Goal: Task Accomplishment & Management: Use online tool/utility

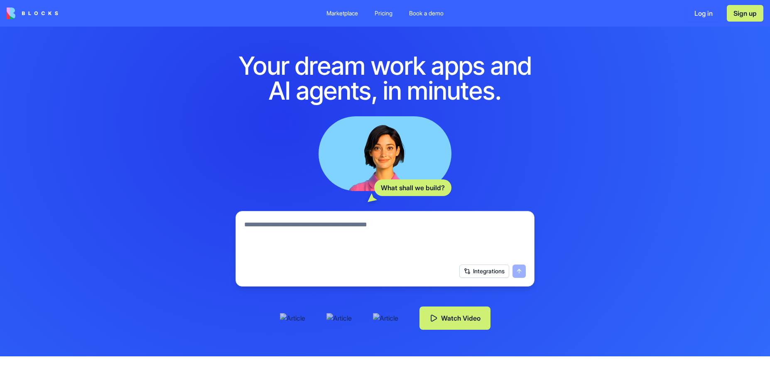
click at [453, 317] on button "Watch Video" at bounding box center [454, 317] width 71 height 23
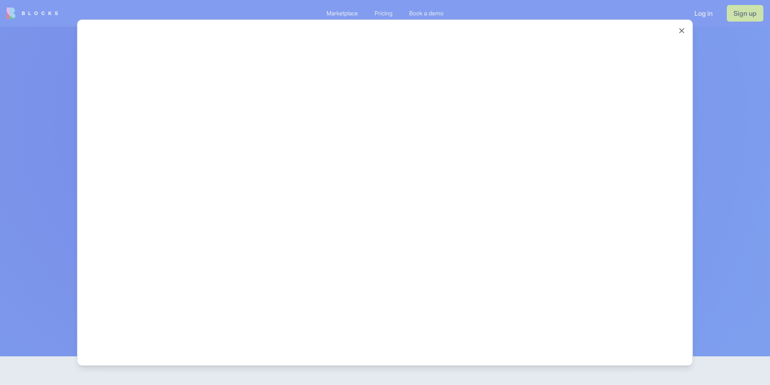
click at [745, 102] on div at bounding box center [385, 192] width 770 height 385
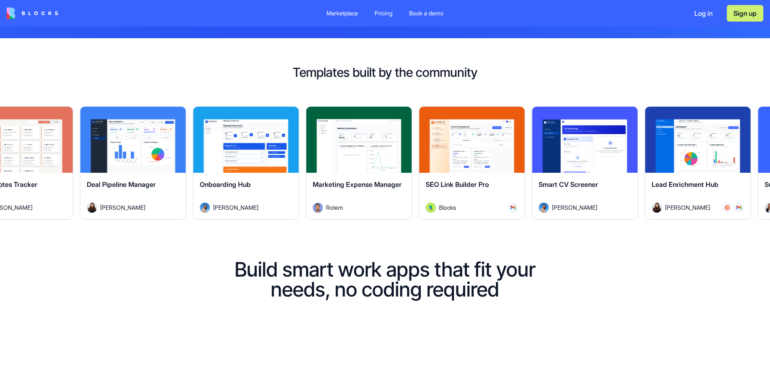
scroll to position [321, 0]
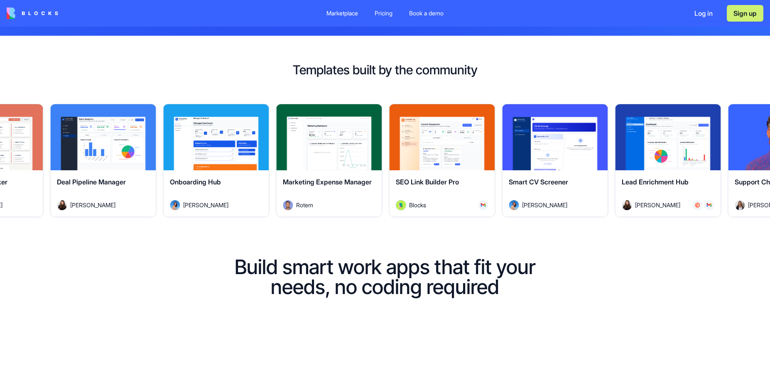
click at [549, 140] on button "Explore" at bounding box center [555, 137] width 62 height 17
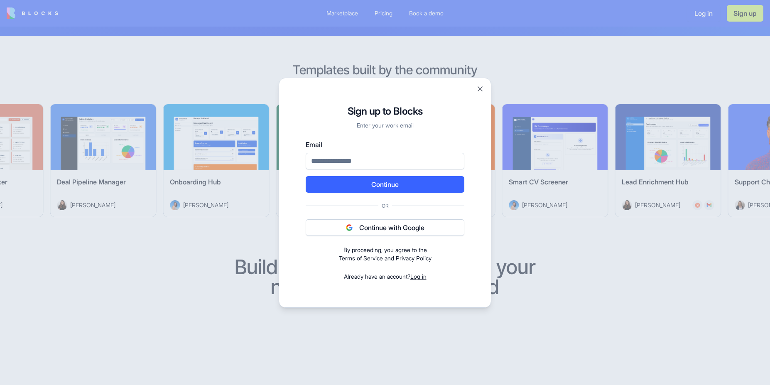
click at [362, 227] on button "Continue with Google" at bounding box center [385, 227] width 159 height 17
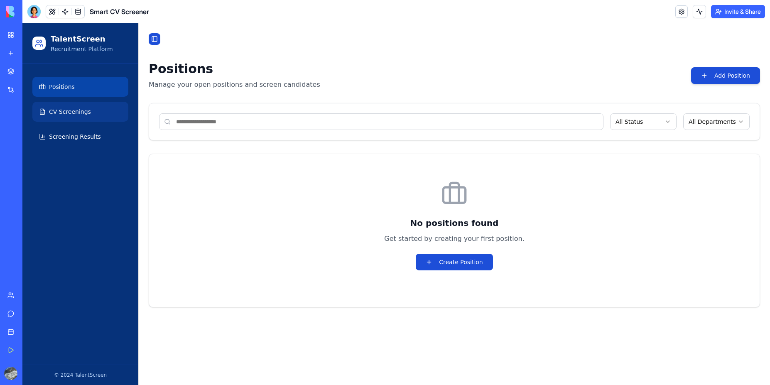
click at [71, 115] on span "CV Screenings" at bounding box center [70, 112] width 42 height 8
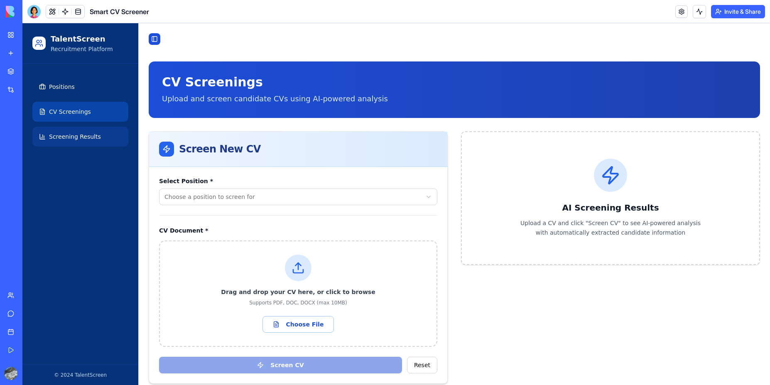
click at [72, 135] on span "Screening Results" at bounding box center [75, 136] width 52 height 8
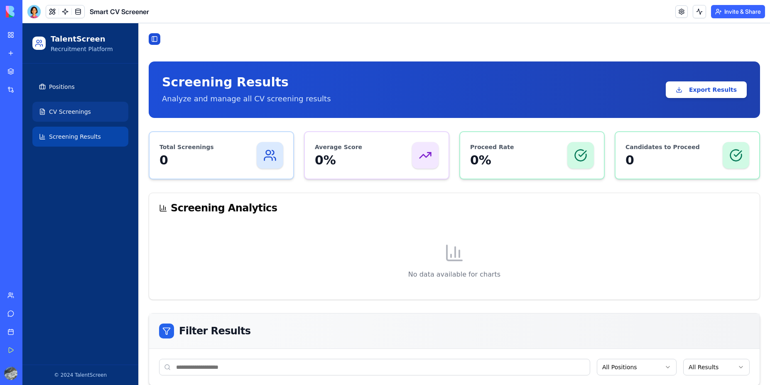
click at [69, 110] on span "CV Screenings" at bounding box center [70, 112] width 42 height 8
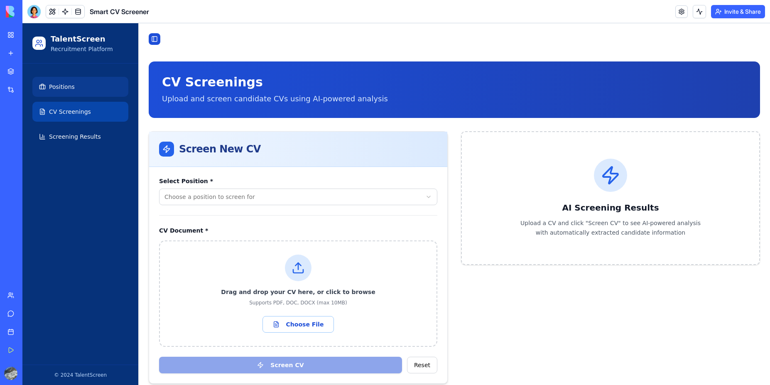
click at [70, 87] on span "Positions" at bounding box center [62, 87] width 26 height 8
